Goal: Task Accomplishment & Management: Use online tool/utility

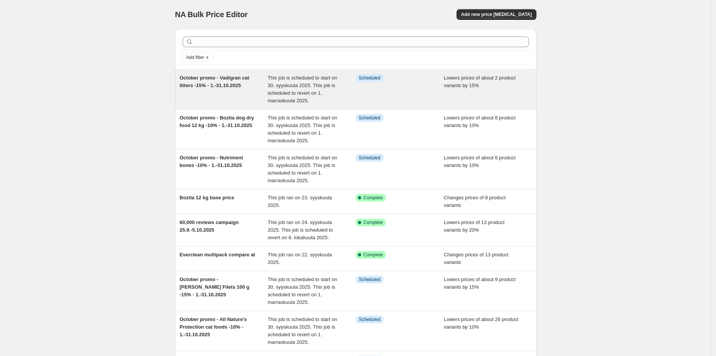
click at [264, 89] on div "October promo - Vadigran cat litters -15% - 1.-31.10.2025" at bounding box center [223, 89] width 88 height 30
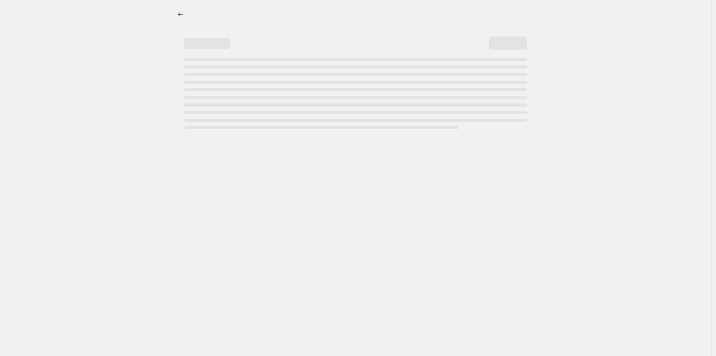
select select "percentage"
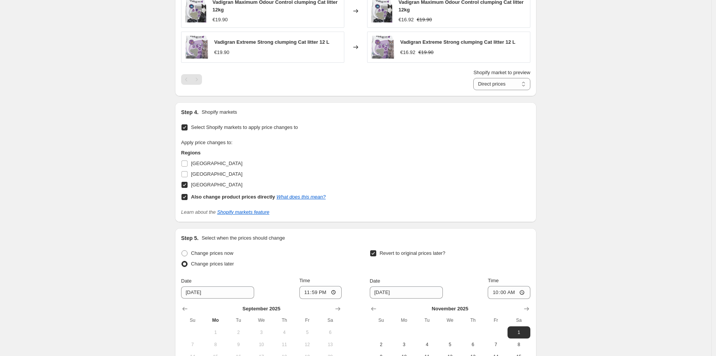
scroll to position [523, 0]
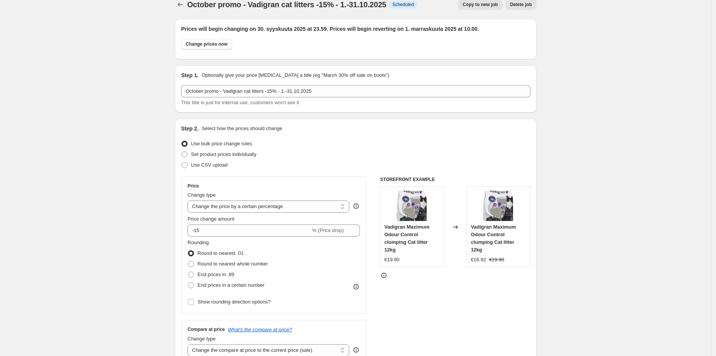
scroll to position [0, 0]
